Goal: Information Seeking & Learning: Learn about a topic

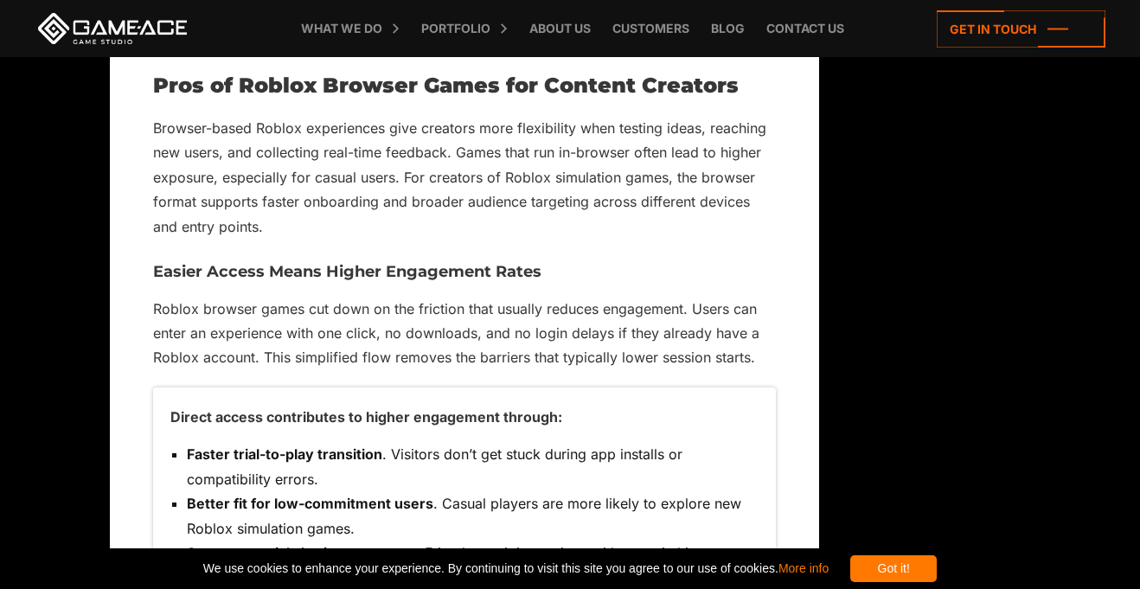
click at [431, 389] on div "Direct access contributes to higher engagement through: Faster trial-to-play tr…" at bounding box center [464, 510] width 623 height 245
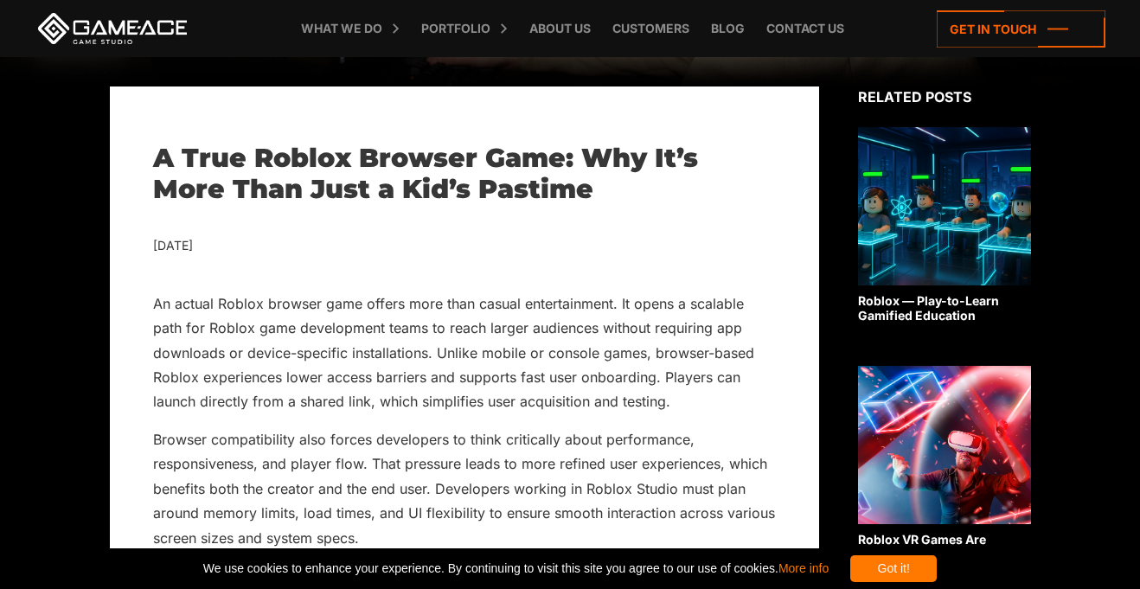
scroll to position [337, 0]
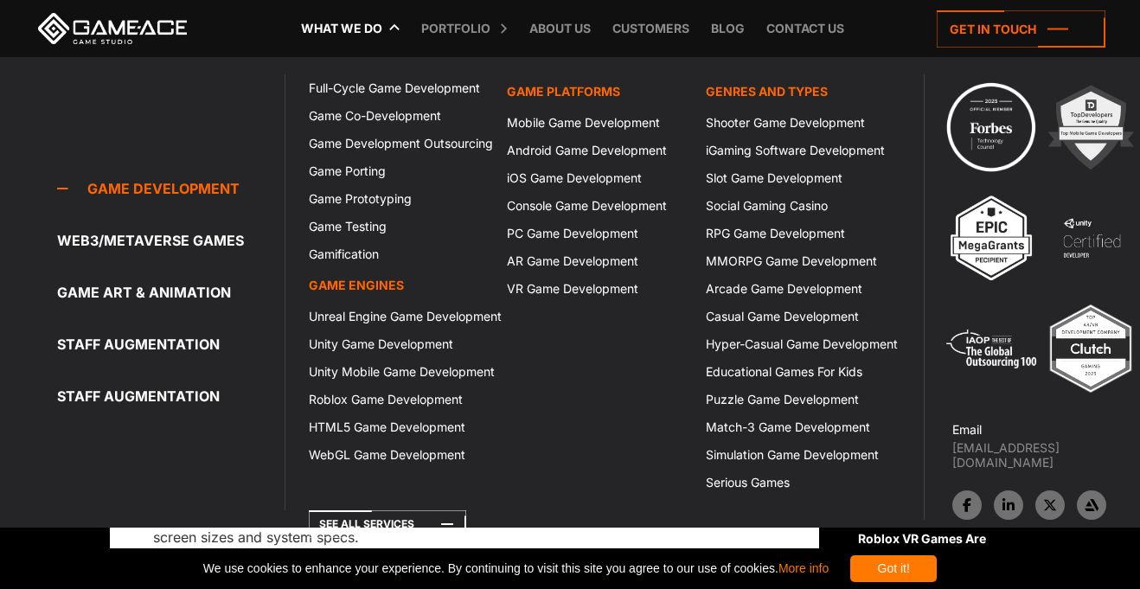
click at [341, 26] on link "What we do" at bounding box center [341, 28] width 99 height 57
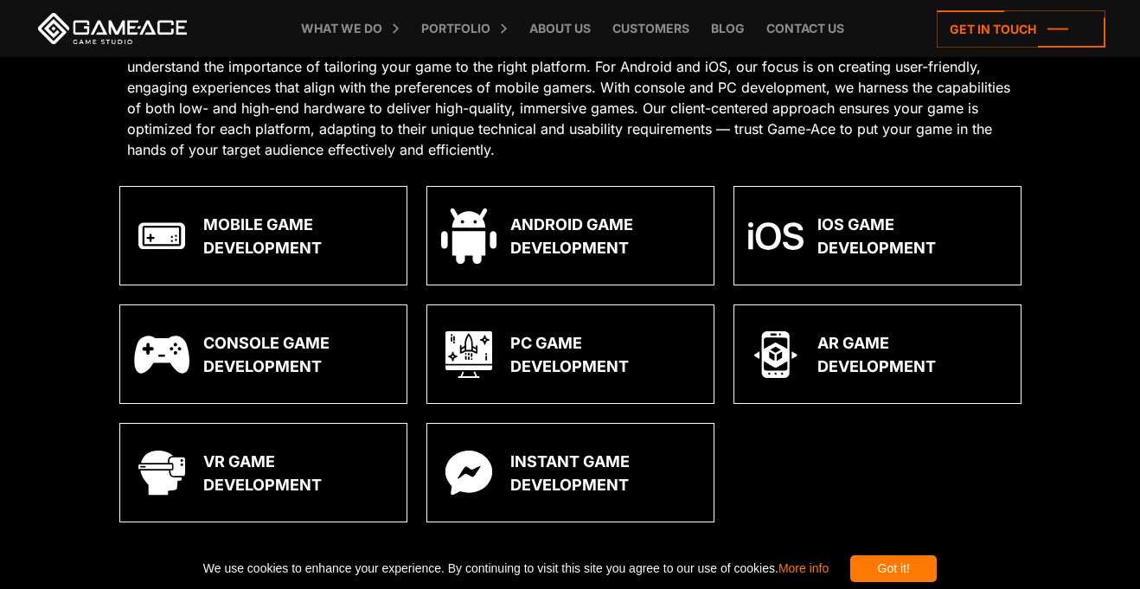
scroll to position [1584, 0]
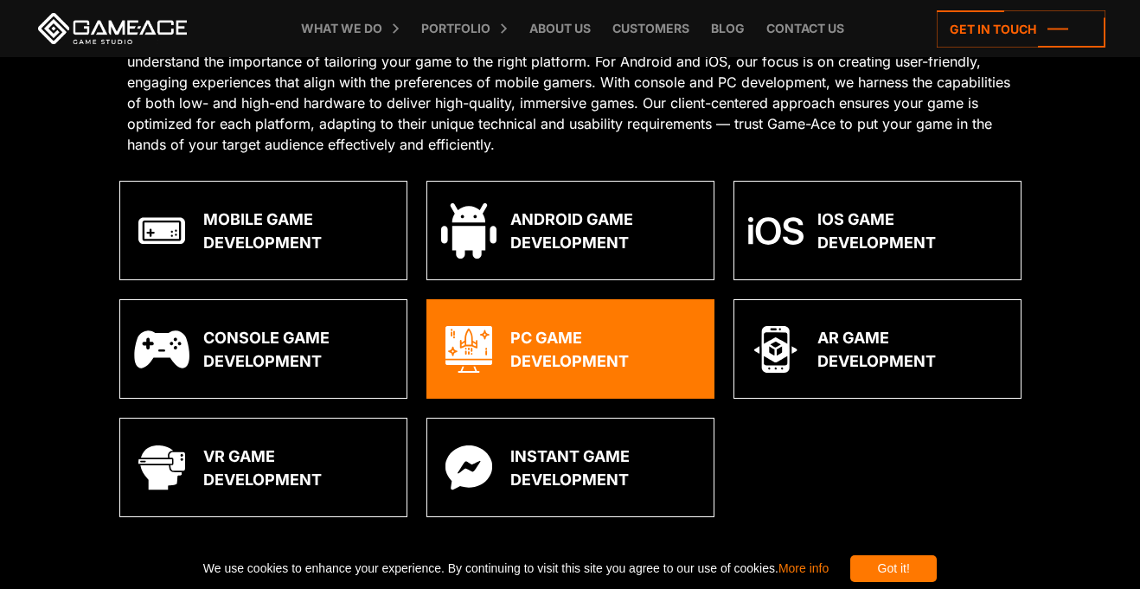
click at [653, 358] on div "PC Game Development" at bounding box center [606, 349] width 190 height 47
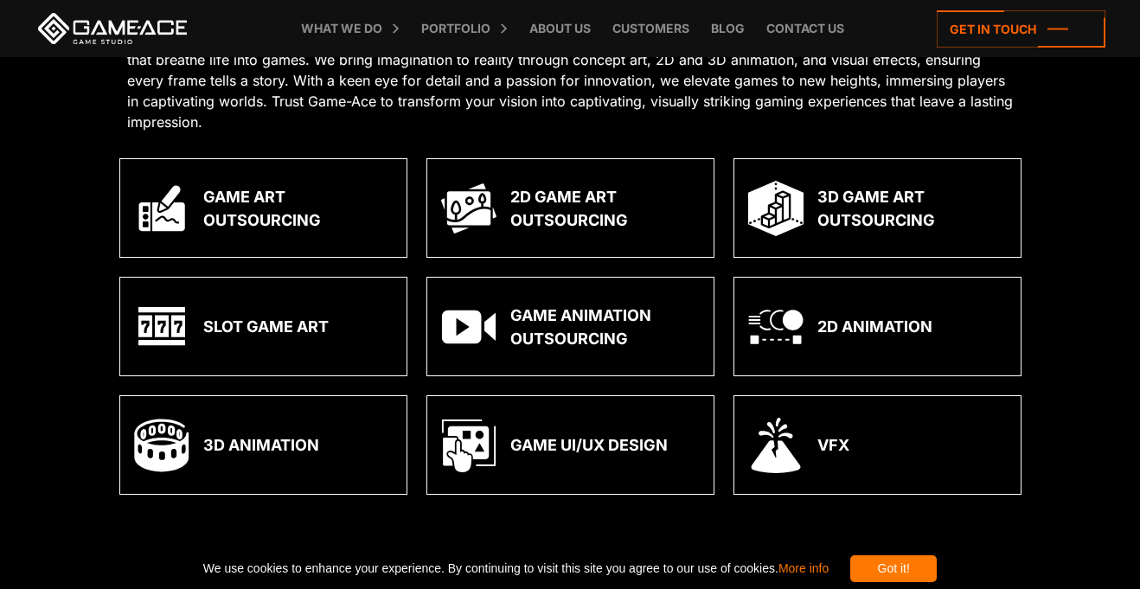
scroll to position [3548, 0]
